Goal: Transaction & Acquisition: Purchase product/service

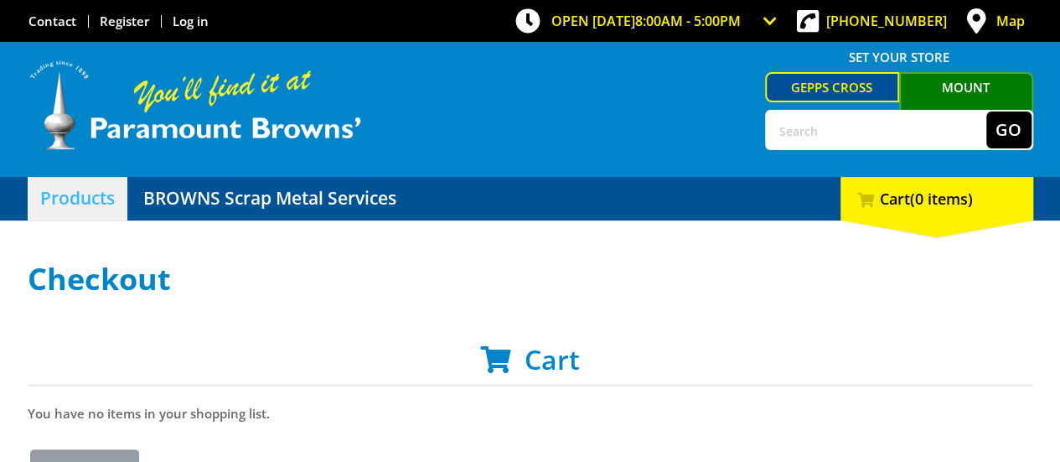
click at [99, 203] on link "Products" at bounding box center [78, 199] width 100 height 44
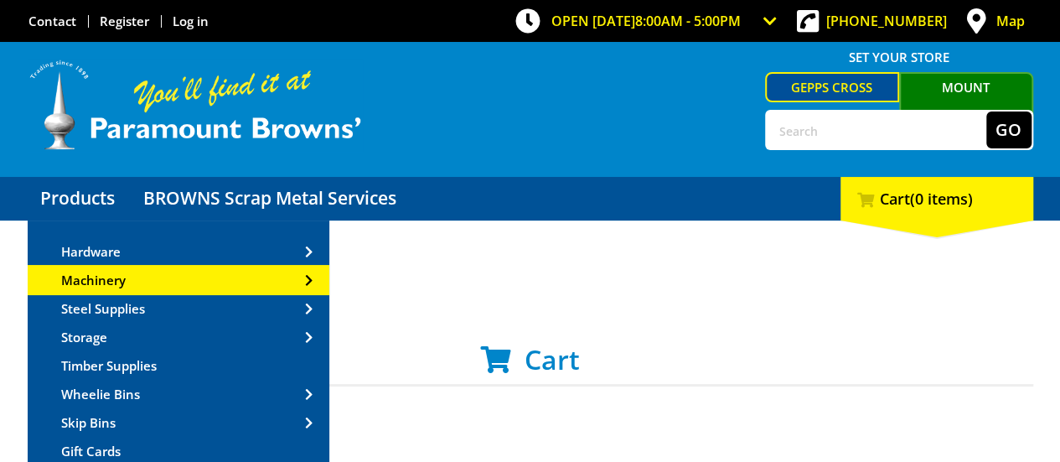
scroll to position [84, 0]
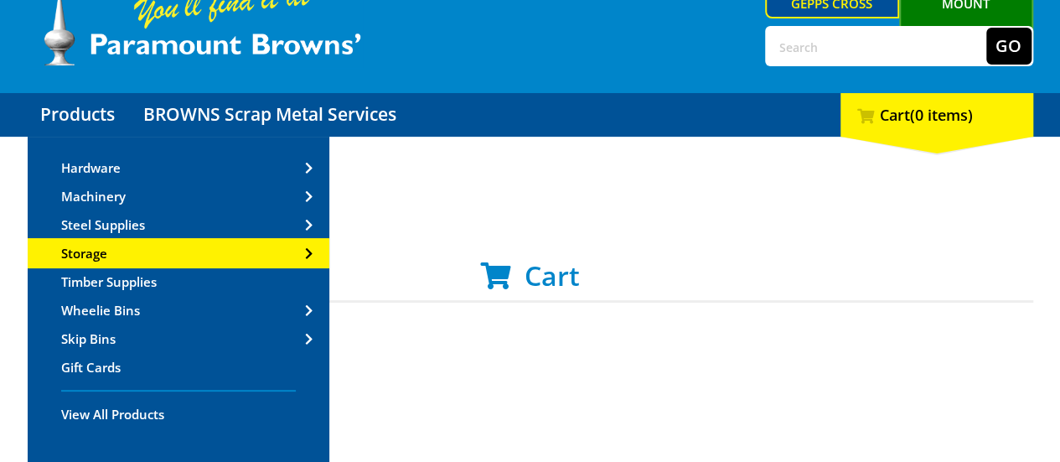
click at [117, 252] on link "Storage" at bounding box center [179, 253] width 302 height 27
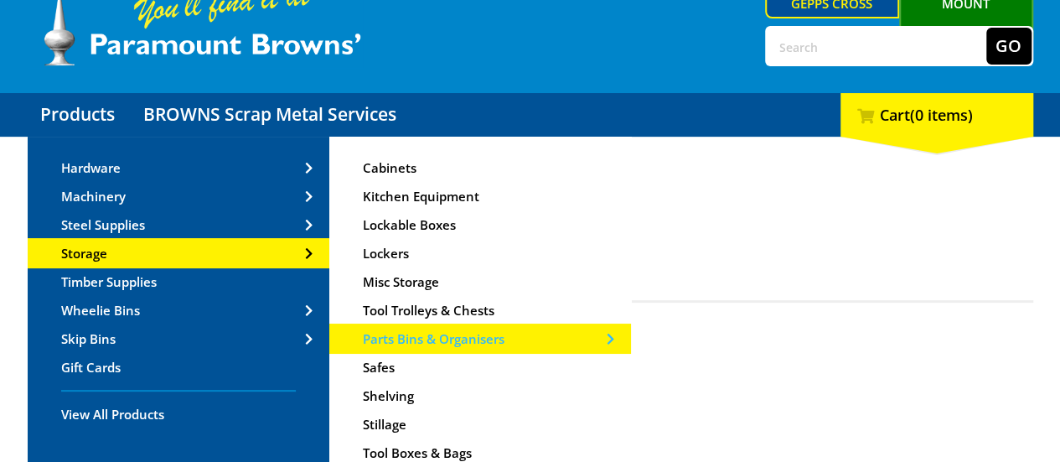
scroll to position [47, 0]
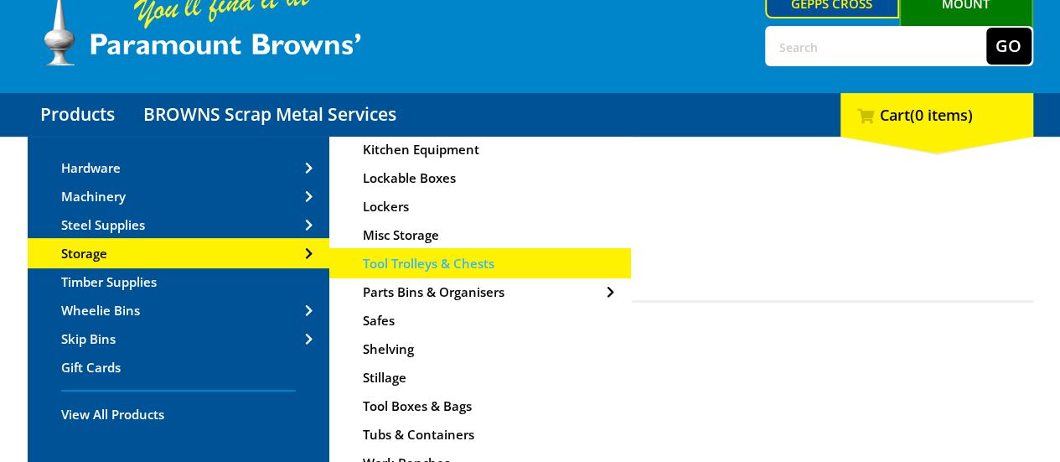
click at [442, 264] on span "Tool Trolleys & Chests" at bounding box center [429, 263] width 132 height 17
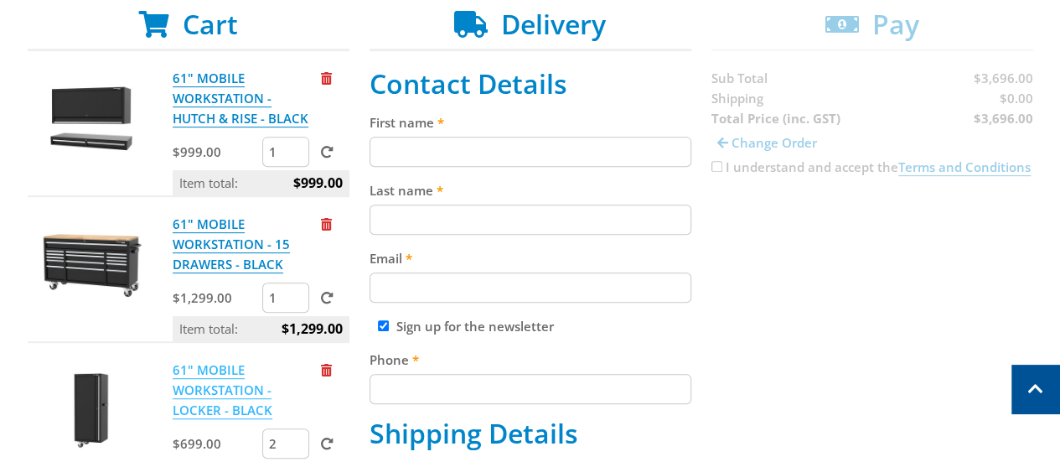
scroll to position [503, 0]
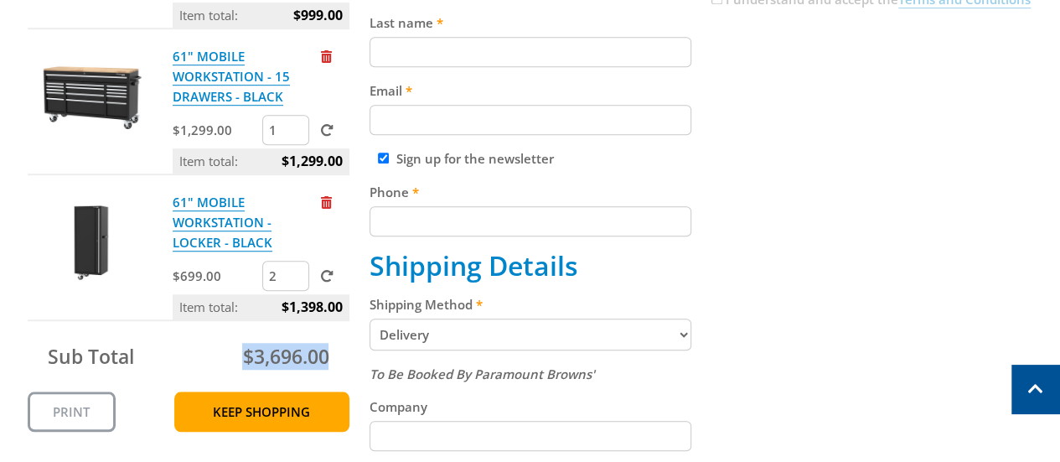
drag, startPoint x: 300, startPoint y: 353, endPoint x: 342, endPoint y: 353, distance: 41.9
click at [342, 353] on div "Sub Total $3,696.00" at bounding box center [189, 356] width 322 height 37
click at [271, 357] on span "$3,696.00" at bounding box center [285, 356] width 86 height 27
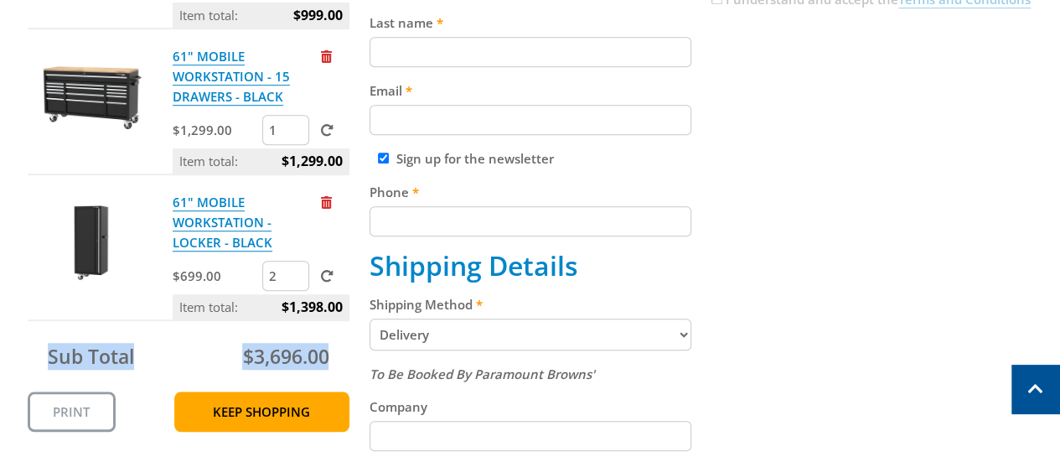
click at [283, 363] on span "$3,696.00" at bounding box center [285, 356] width 86 height 27
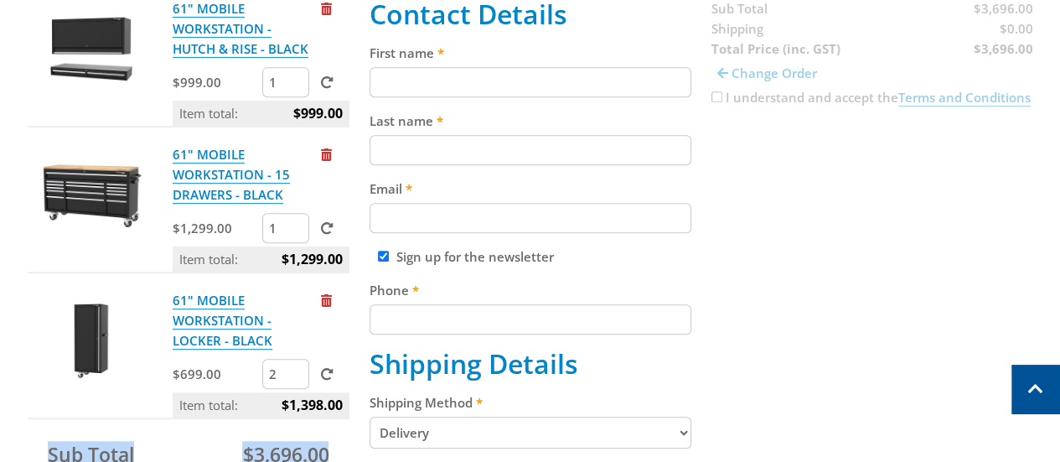
scroll to position [335, 0]
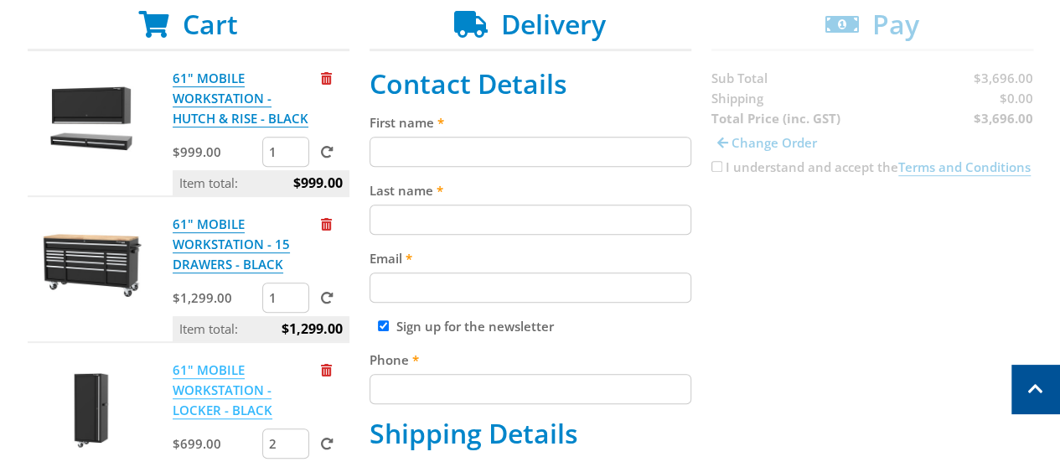
drag, startPoint x: 207, startPoint y: 379, endPoint x: 183, endPoint y: 364, distance: 29.0
